Goal: Task Accomplishment & Management: Manage account settings

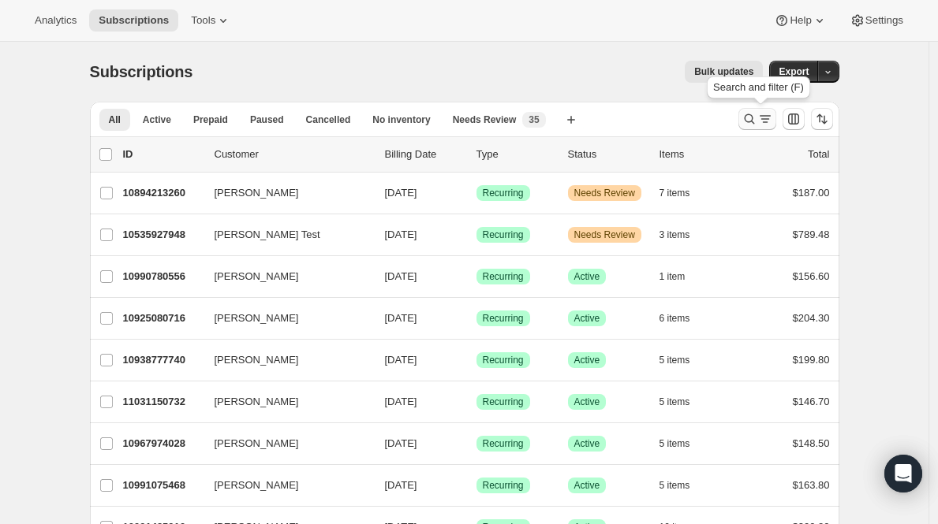
click at [767, 118] on icon "Search and filter results" at bounding box center [765, 119] width 16 height 16
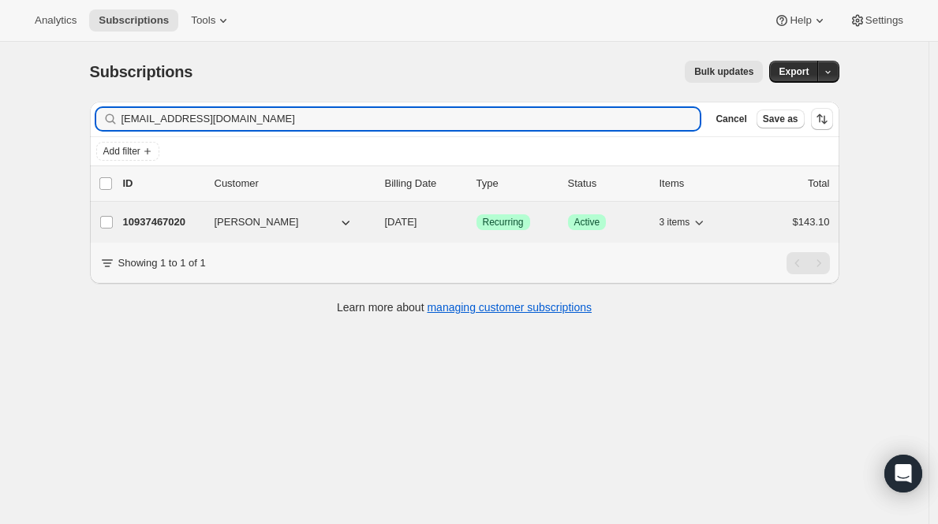
type input "[EMAIL_ADDRESS][DOMAIN_NAME]"
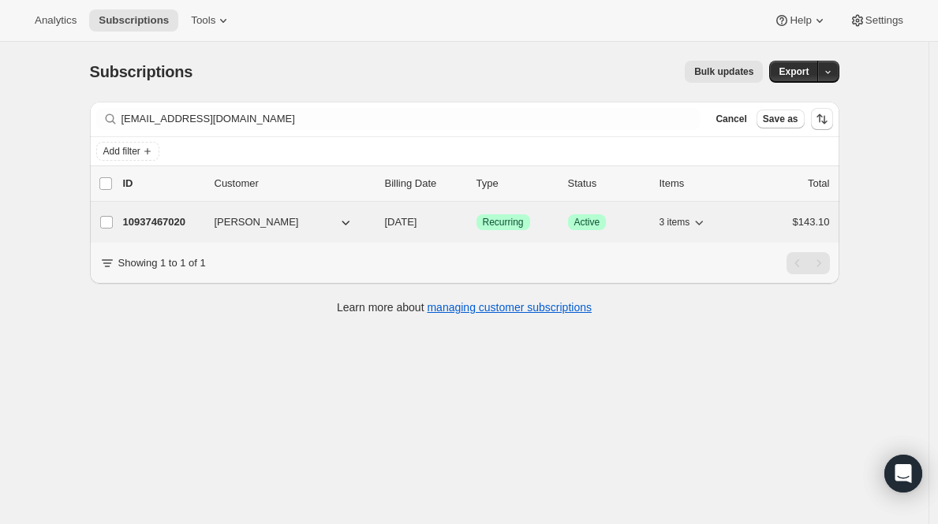
click at [172, 219] on p "10937467020" at bounding box center [162, 223] width 79 height 16
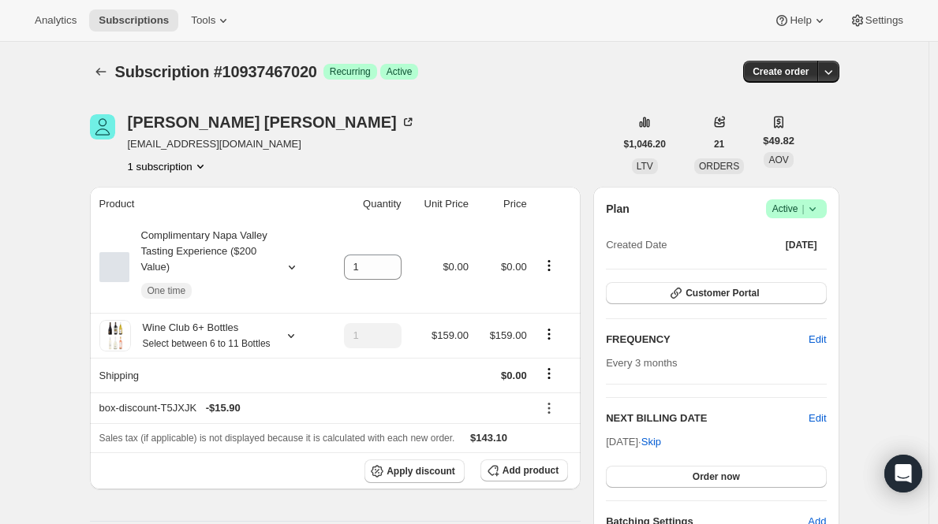
click at [800, 211] on span "Active |" at bounding box center [796, 209] width 48 height 16
click at [765, 270] on span "Cancel subscription" at bounding box center [795, 267] width 89 height 12
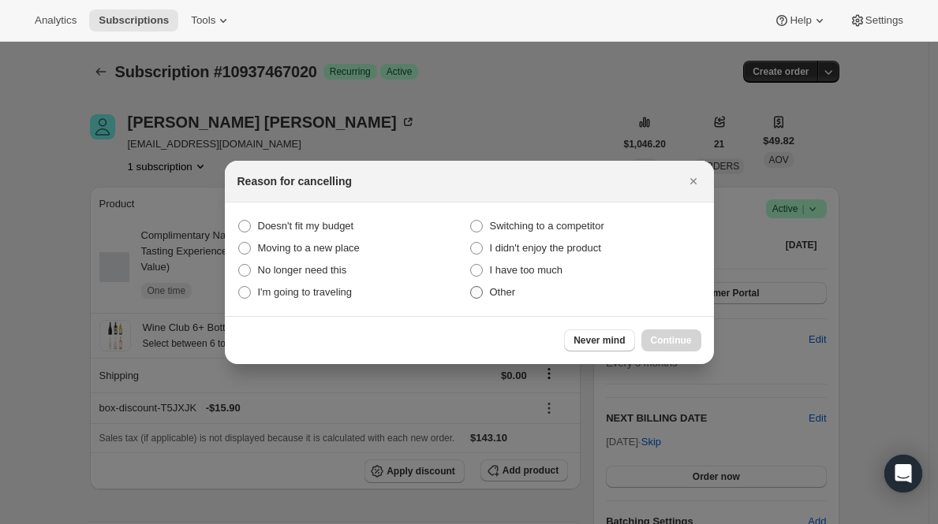
click at [490, 289] on span "Other" at bounding box center [503, 292] width 26 height 12
click at [471, 287] on input "Other" at bounding box center [470, 286] width 1 height 1
radio input "true"
click at [656, 334] on span "Continue" at bounding box center [671, 340] width 41 height 13
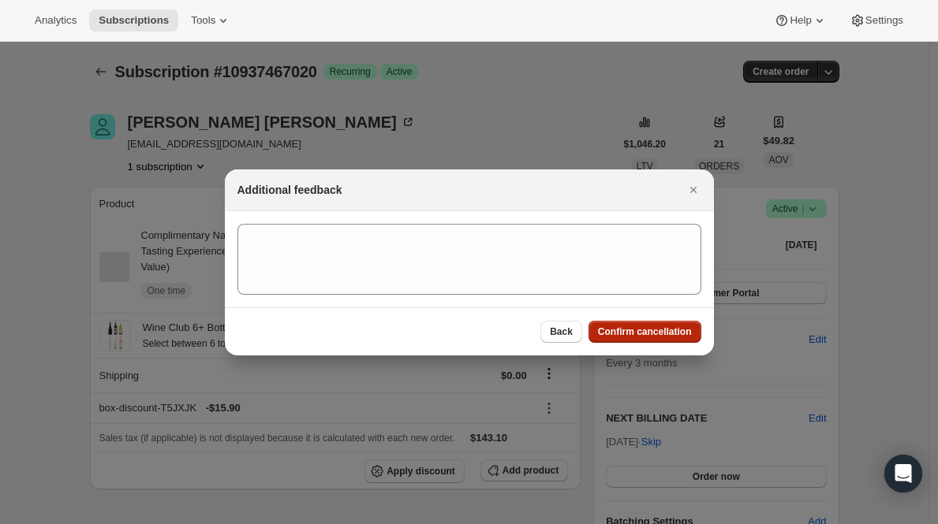
click at [656, 334] on span "Confirm cancellation" at bounding box center [645, 332] width 94 height 13
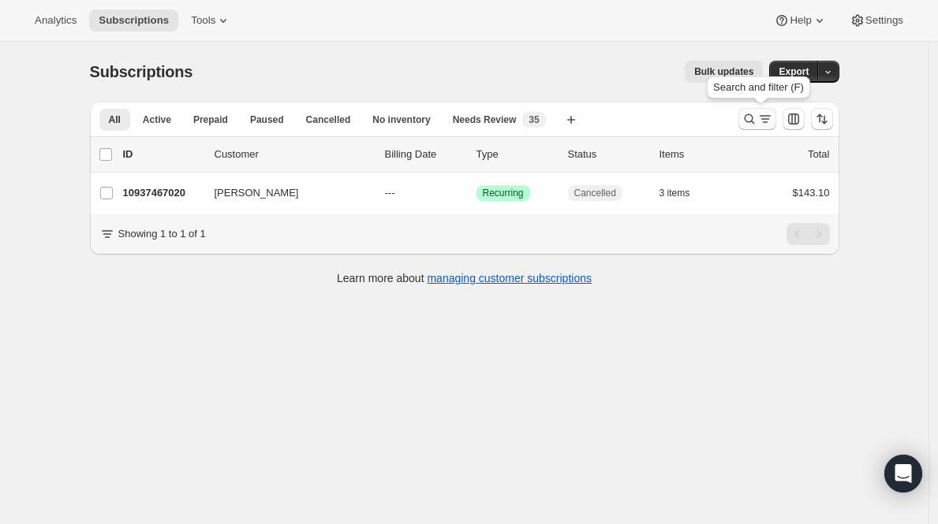
click at [751, 122] on icon "Search and filter results" at bounding box center [749, 119] width 16 height 16
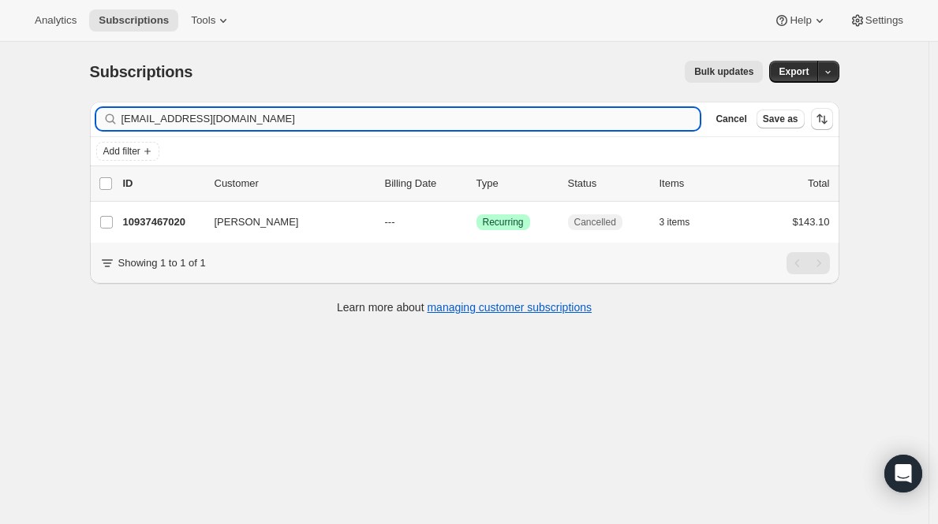
click at [381, 123] on input "[EMAIL_ADDRESS][DOMAIN_NAME]" at bounding box center [410, 119] width 579 height 22
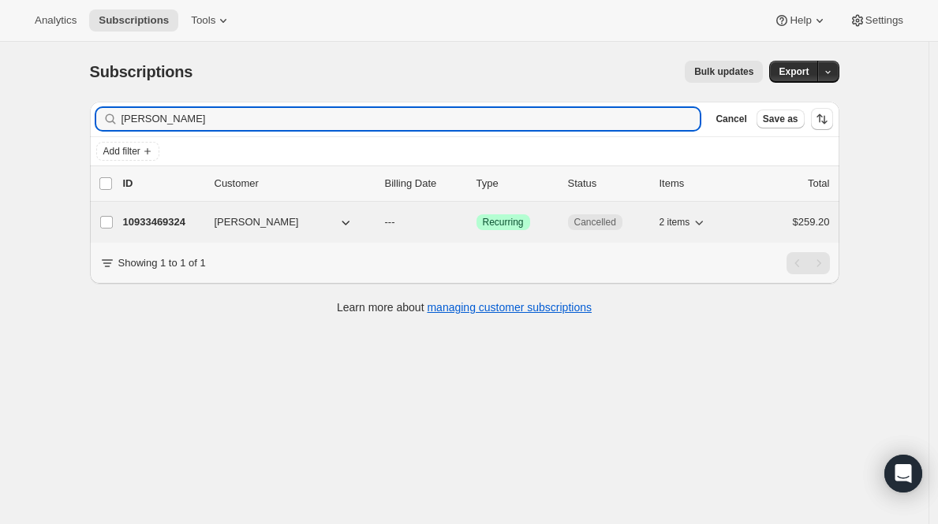
type input "[PERSON_NAME]"
click at [171, 222] on p "10933469324" at bounding box center [162, 223] width 79 height 16
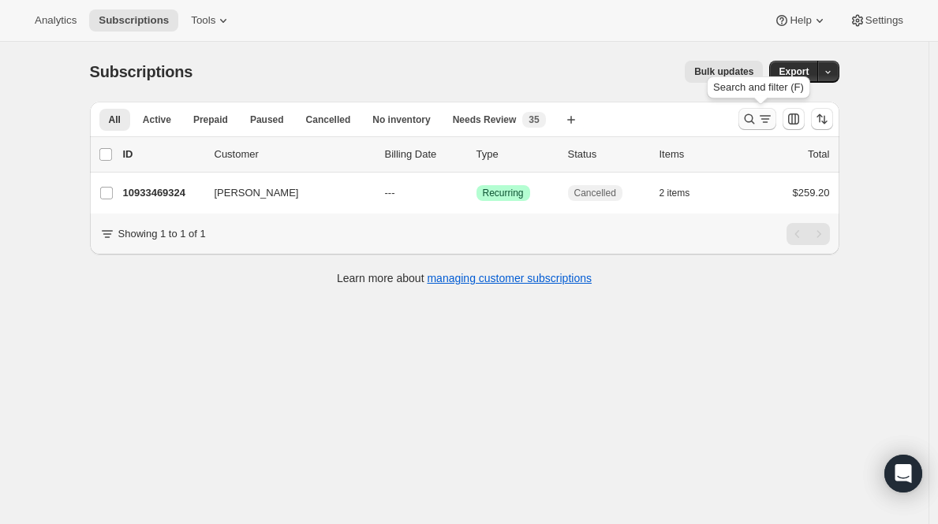
click at [754, 121] on icon "Search and filter results" at bounding box center [749, 119] width 16 height 16
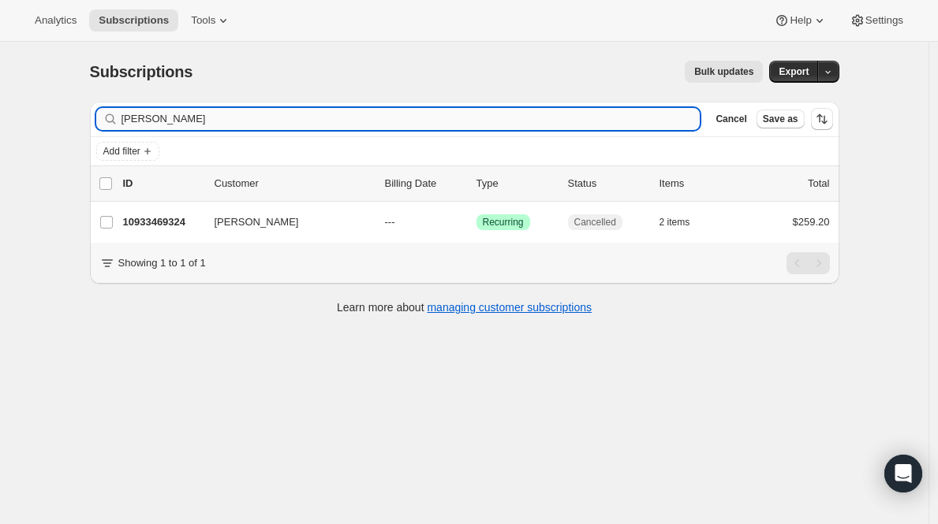
click at [480, 118] on input "[PERSON_NAME]" at bounding box center [410, 119] width 579 height 22
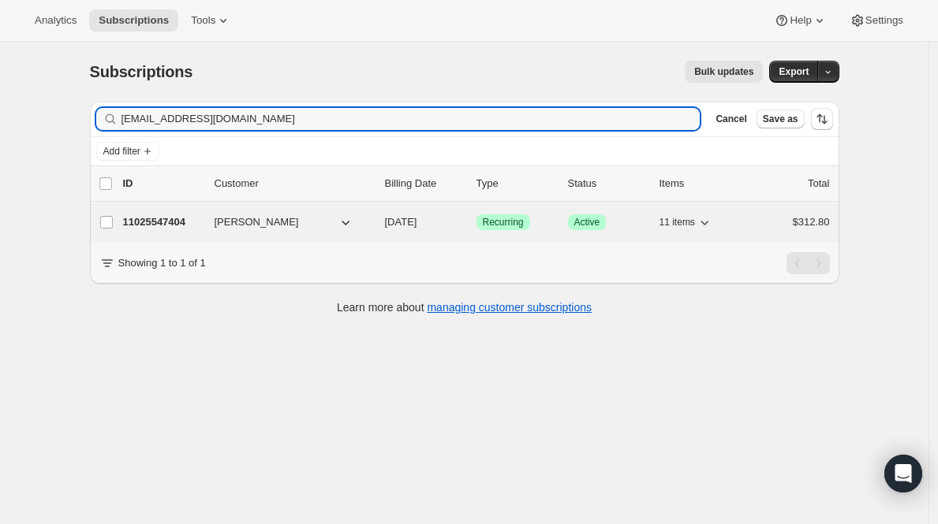
type input "[EMAIL_ADDRESS][DOMAIN_NAME]"
click at [181, 222] on p "11025547404" at bounding box center [162, 223] width 79 height 16
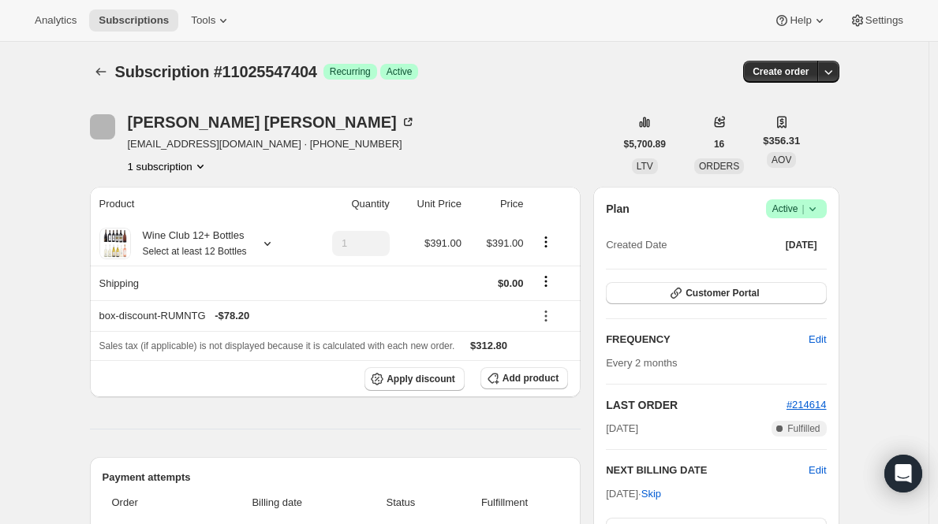
click at [804, 206] on span "|" at bounding box center [802, 209] width 2 height 13
click at [782, 277] on button "Cancel subscription" at bounding box center [795, 266] width 99 height 25
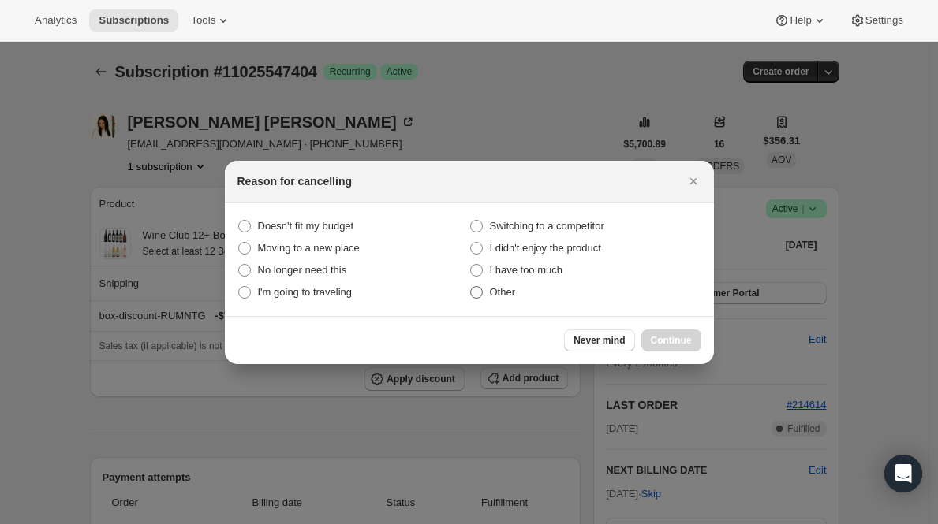
click at [501, 299] on span "Other" at bounding box center [503, 293] width 26 height 16
click at [471, 287] on input "Other" at bounding box center [470, 286] width 1 height 1
radio input "true"
click at [676, 335] on span "Continue" at bounding box center [671, 340] width 41 height 13
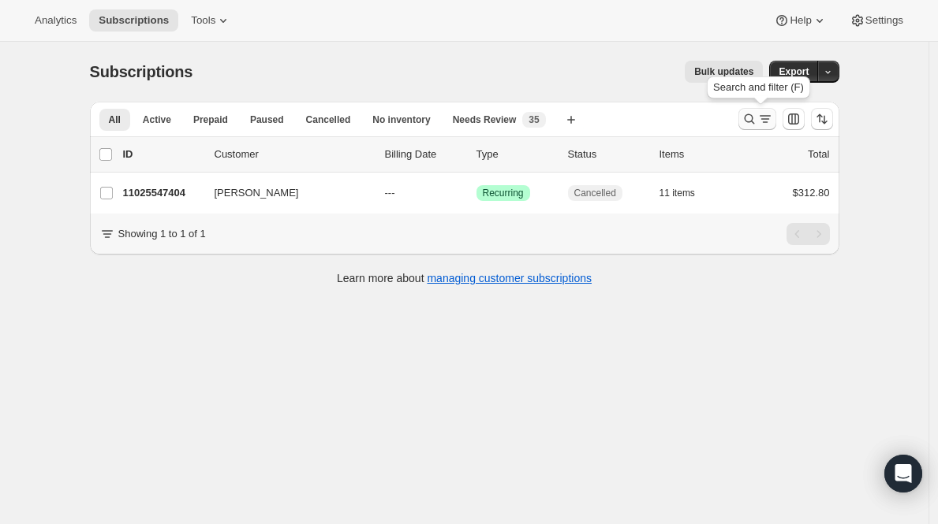
click at [765, 120] on icon "Search and filter results" at bounding box center [765, 119] width 16 height 16
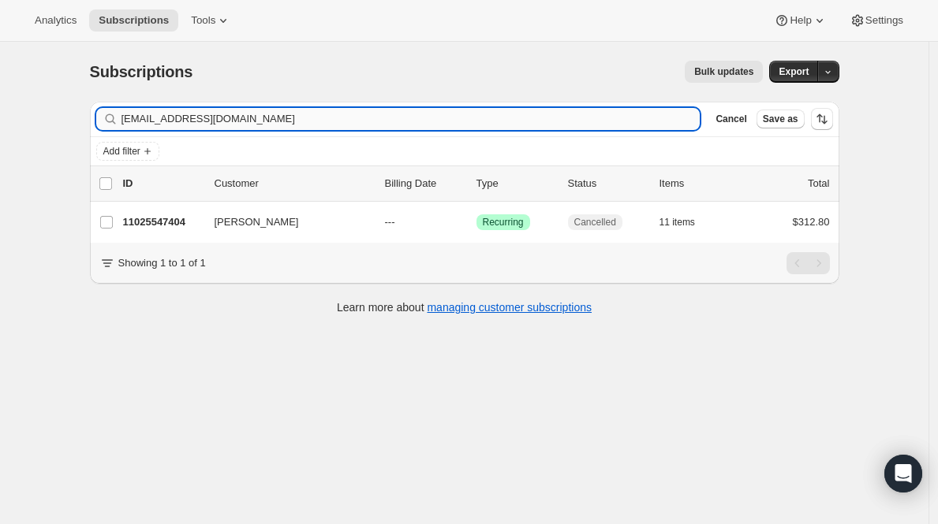
click at [453, 118] on input "[EMAIL_ADDRESS][DOMAIN_NAME]" at bounding box center [410, 119] width 579 height 22
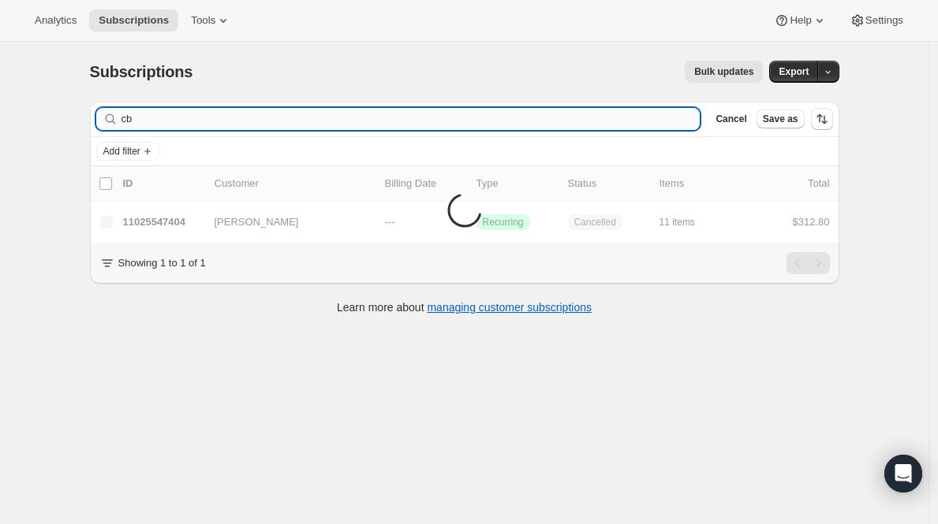
type input "c"
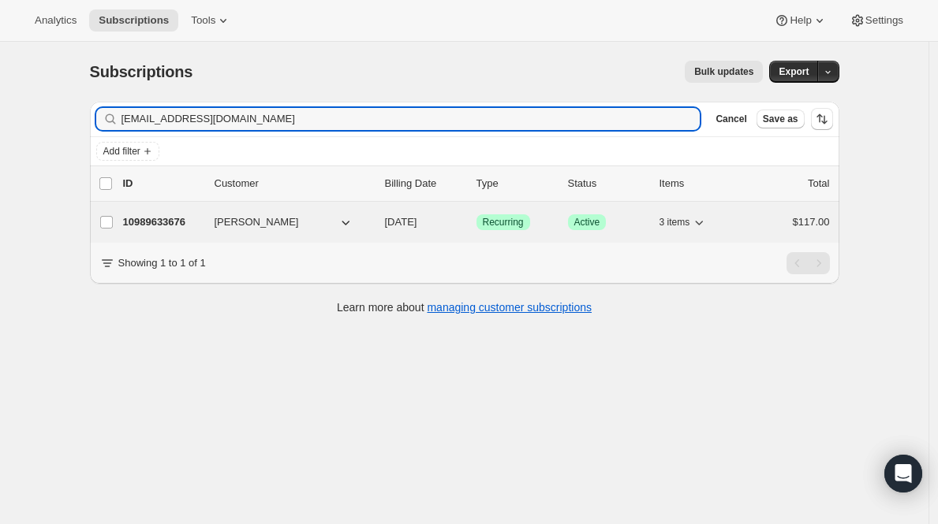
type input "[EMAIL_ADDRESS][DOMAIN_NAME]"
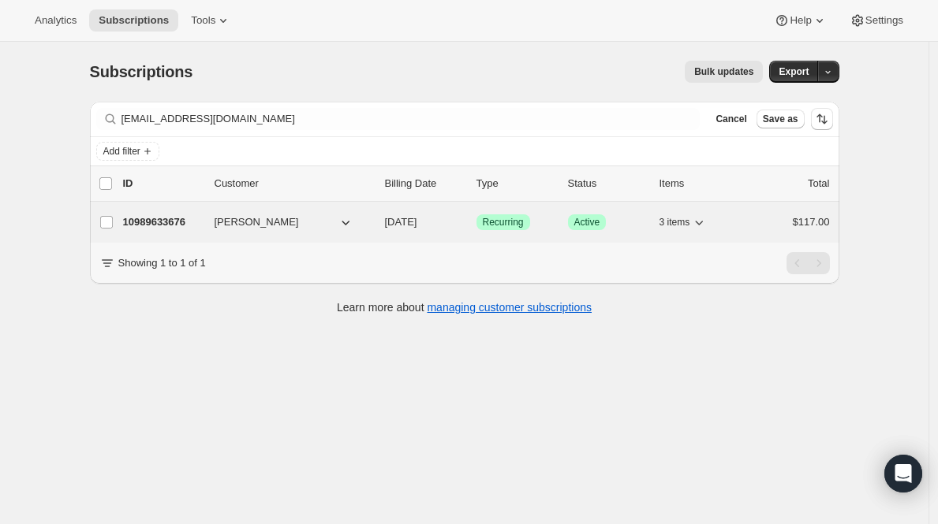
click at [155, 223] on p "10989633676" at bounding box center [162, 223] width 79 height 16
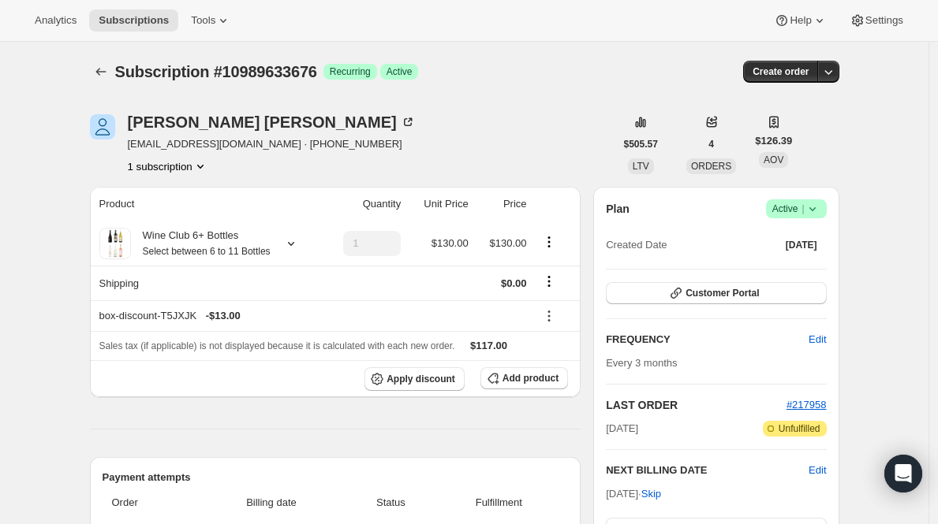
click at [800, 215] on span "Active |" at bounding box center [796, 209] width 48 height 16
click at [785, 263] on span "Cancel subscription" at bounding box center [795, 267] width 89 height 12
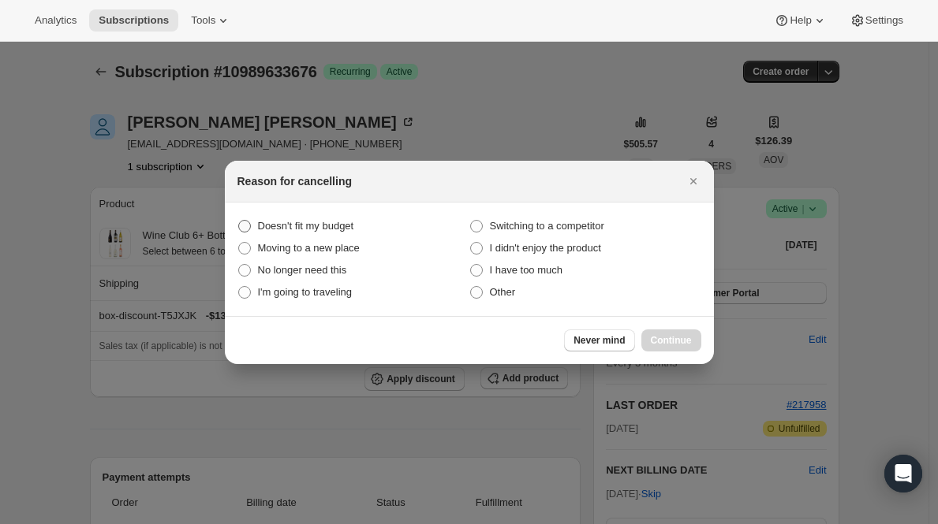
click at [327, 224] on span "Doesn't fit my budget" at bounding box center [306, 226] width 96 height 12
click at [239, 221] on budget "Doesn't fit my budget" at bounding box center [238, 220] width 1 height 1
radio budget "true"
click at [648, 340] on button "Continue" at bounding box center [671, 341] width 60 height 22
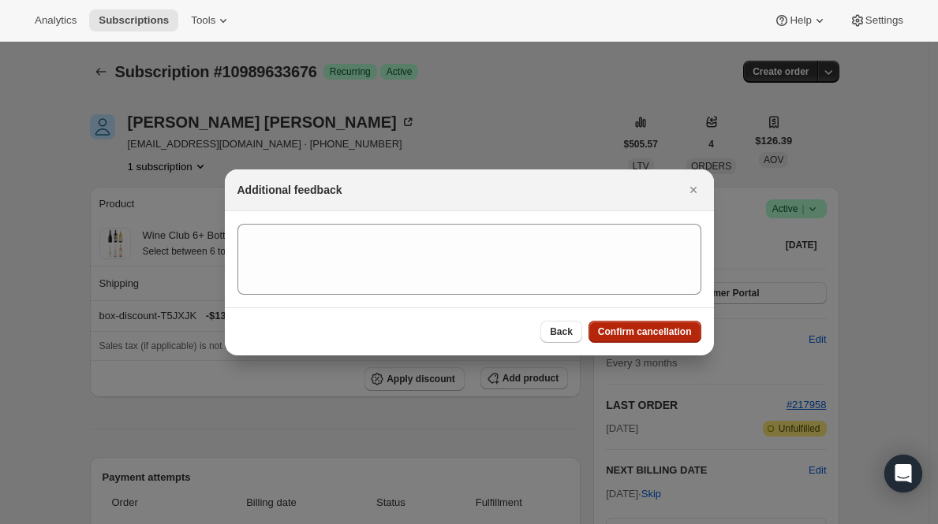
click at [648, 340] on button "Confirm cancellation" at bounding box center [644, 332] width 113 height 22
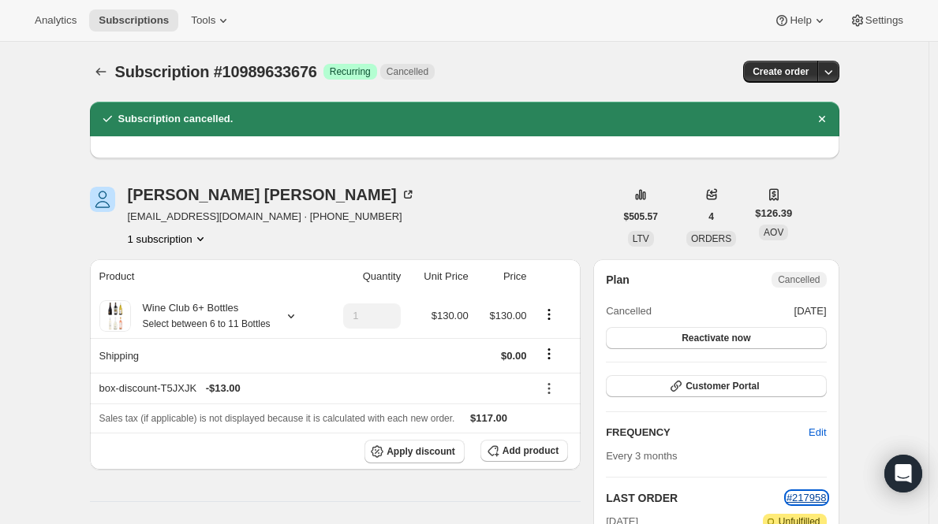
click at [801, 492] on span "#217958" at bounding box center [806, 498] width 40 height 12
